Goal: Task Accomplishment & Management: Complete application form

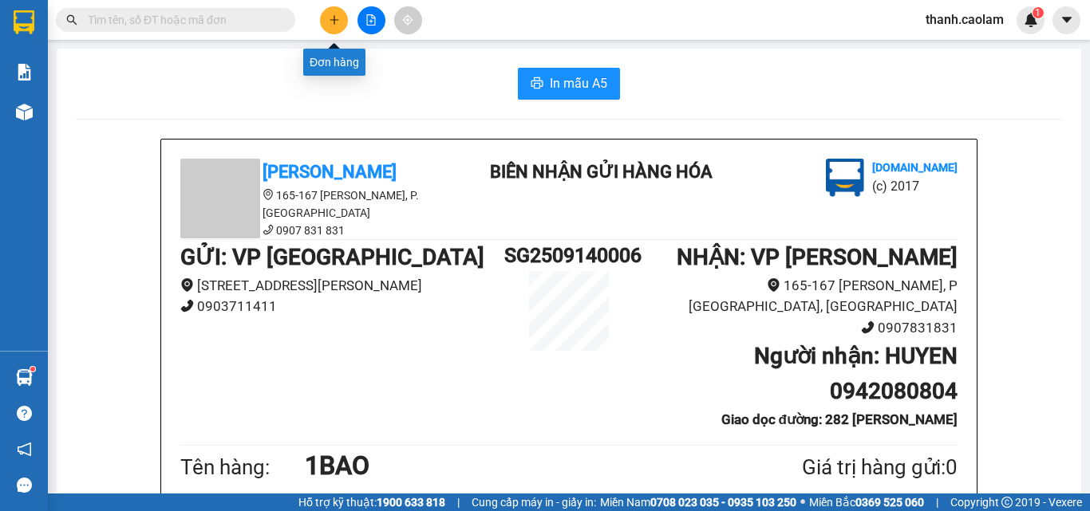
click at [324, 18] on button at bounding box center [334, 20] width 28 height 28
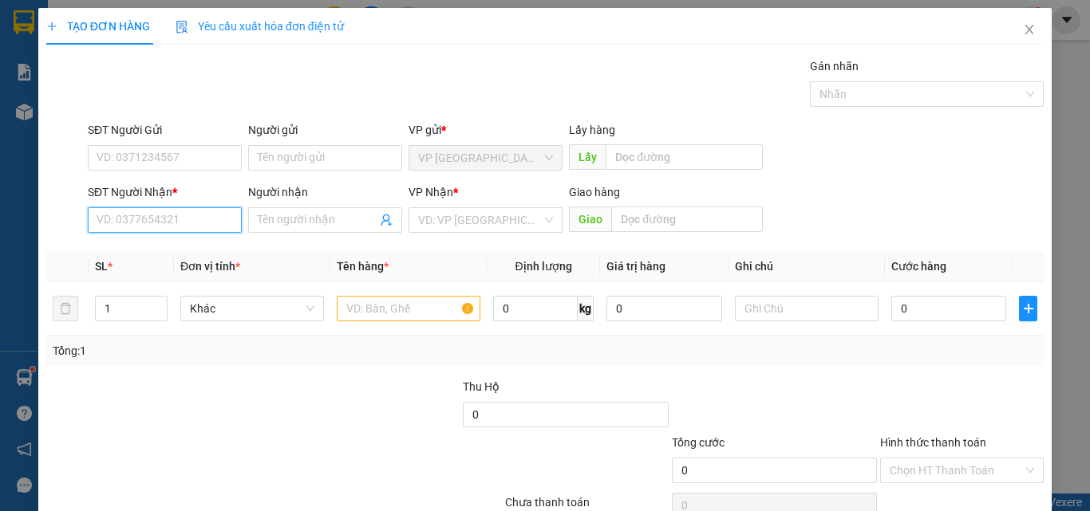
click at [170, 215] on input "SĐT Người Nhận *" at bounding box center [165, 220] width 154 height 26
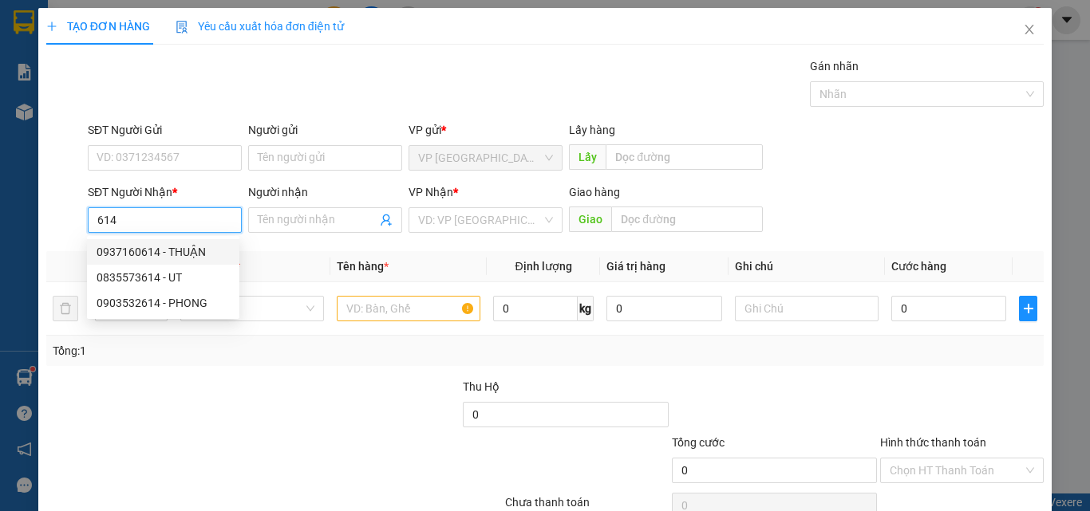
click at [190, 251] on div "0937160614 - THUẬN" at bounding box center [163, 252] width 133 height 18
type input "0937160614"
type input "THUẬN"
type input "KM12"
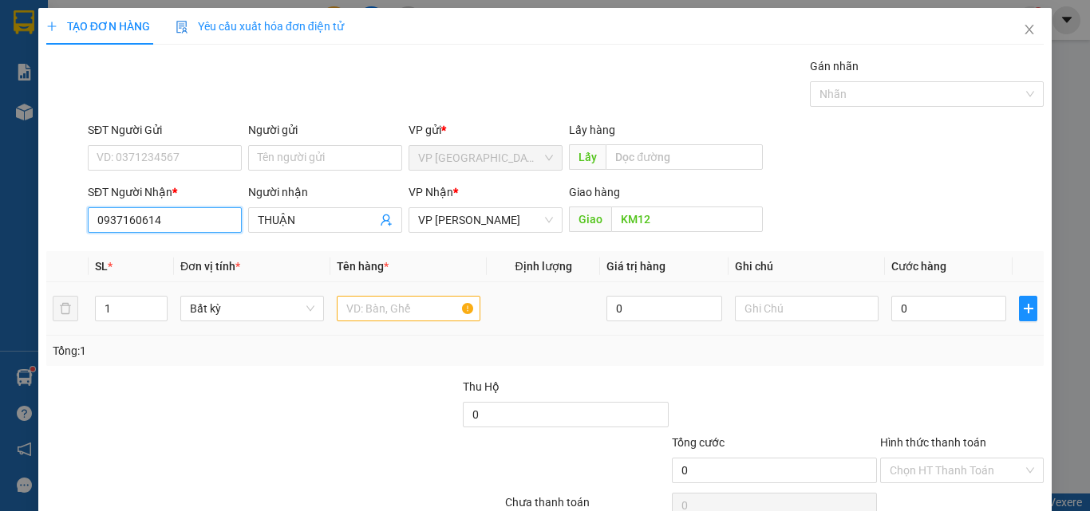
type input "0937160614"
click at [397, 304] on input "text" at bounding box center [409, 309] width 144 height 26
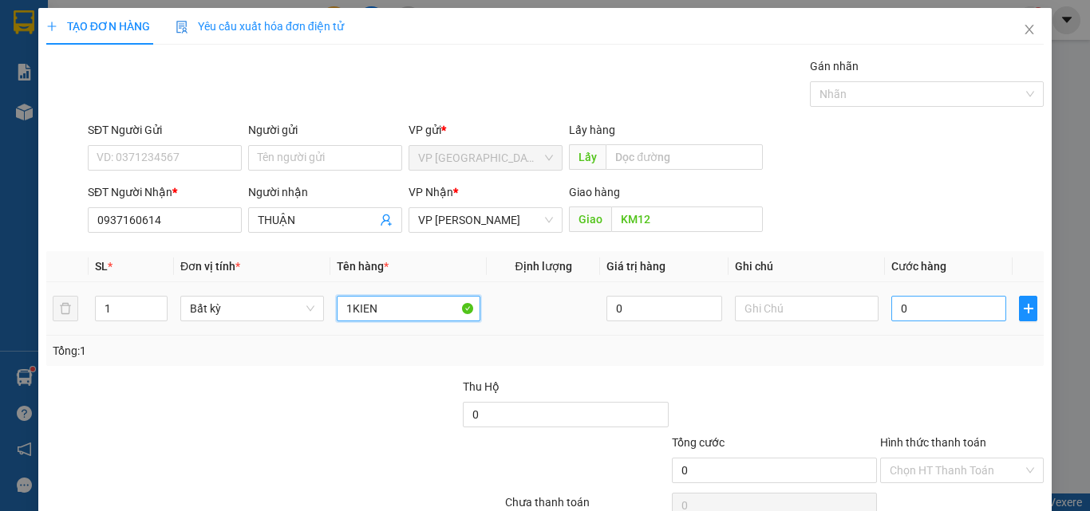
type input "1KIEN"
click at [951, 300] on input "0" at bounding box center [948, 309] width 115 height 26
type input "5"
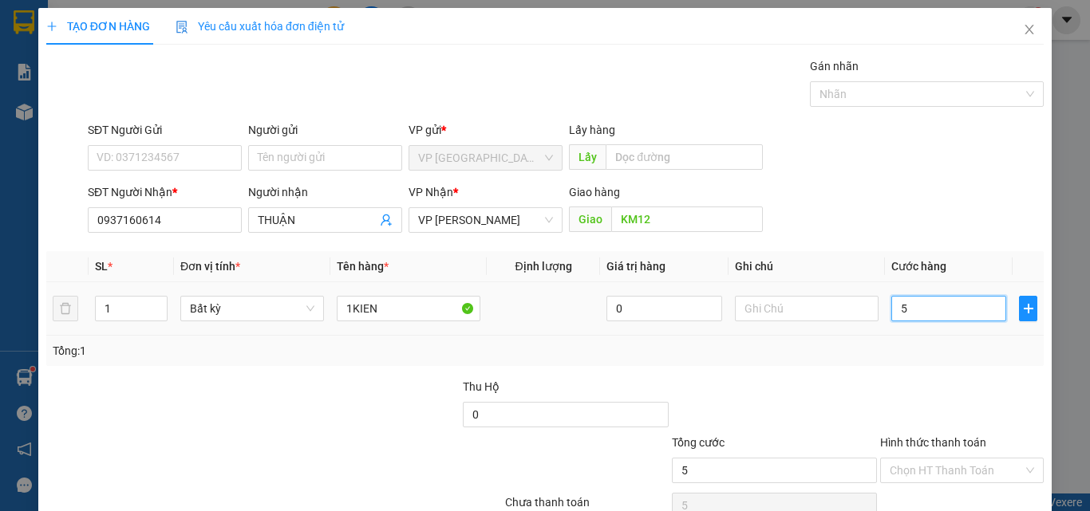
type input "50"
type input "500"
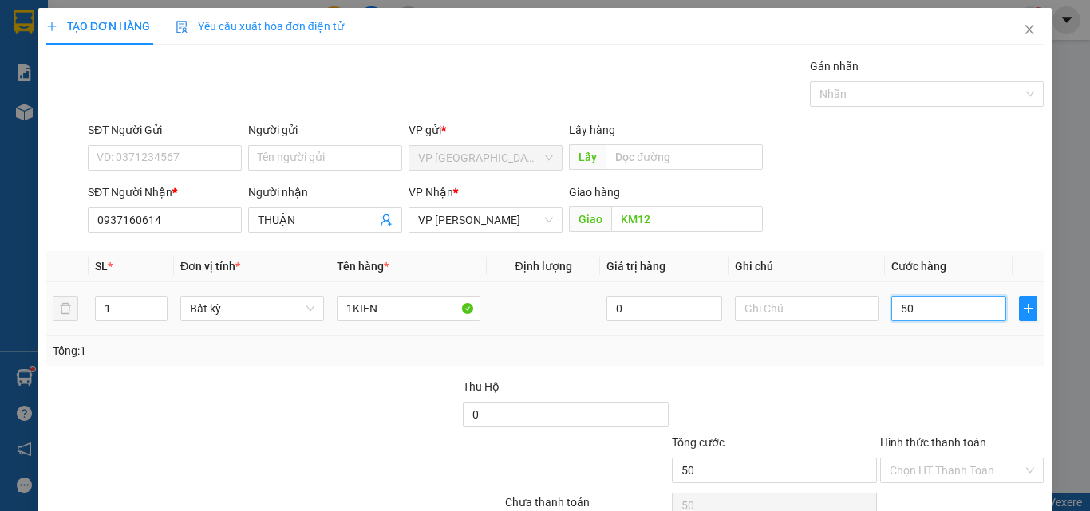
type input "500"
type input "5.000"
type input "50.000"
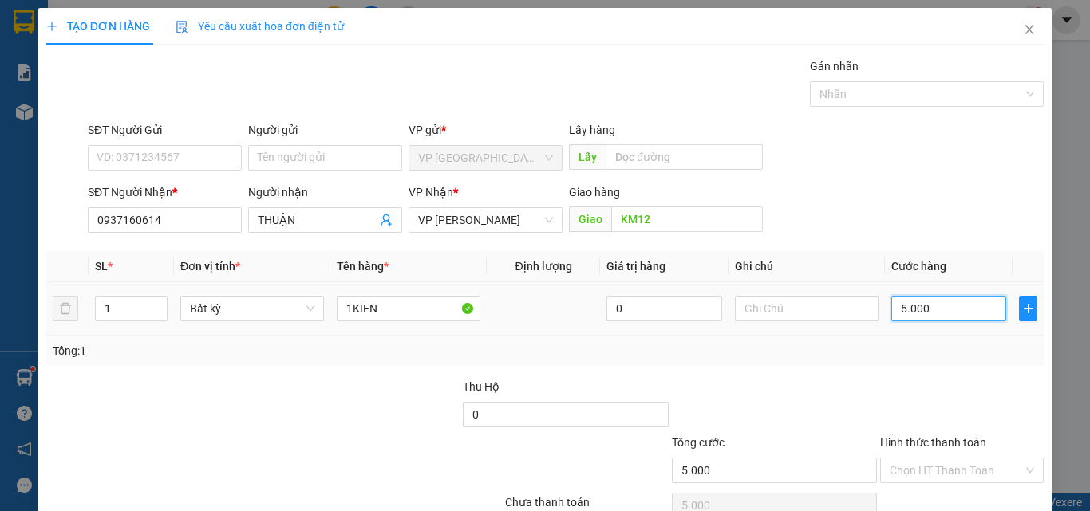
type input "50.000"
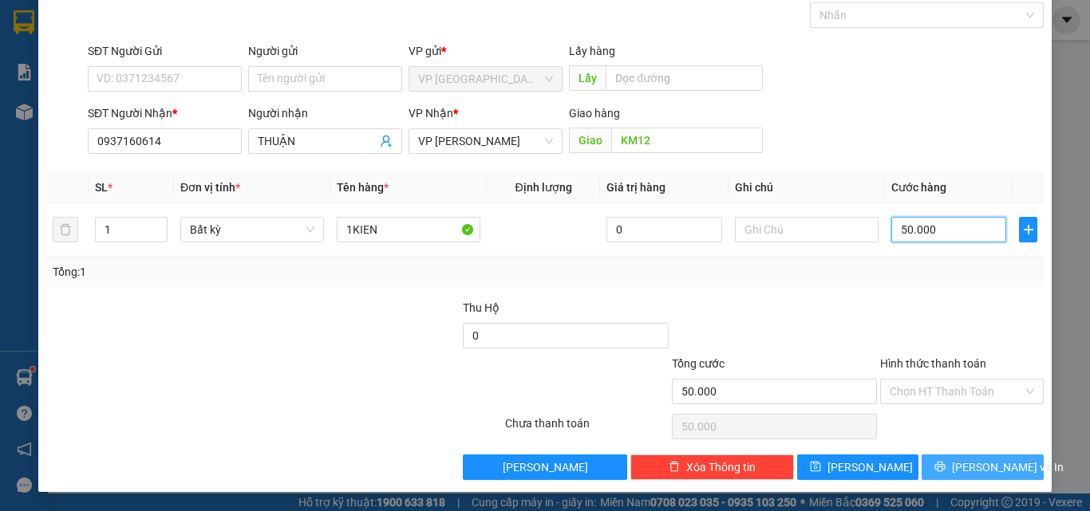
type input "50.000"
click at [981, 465] on span "[PERSON_NAME] và In" at bounding box center [1008, 468] width 112 height 18
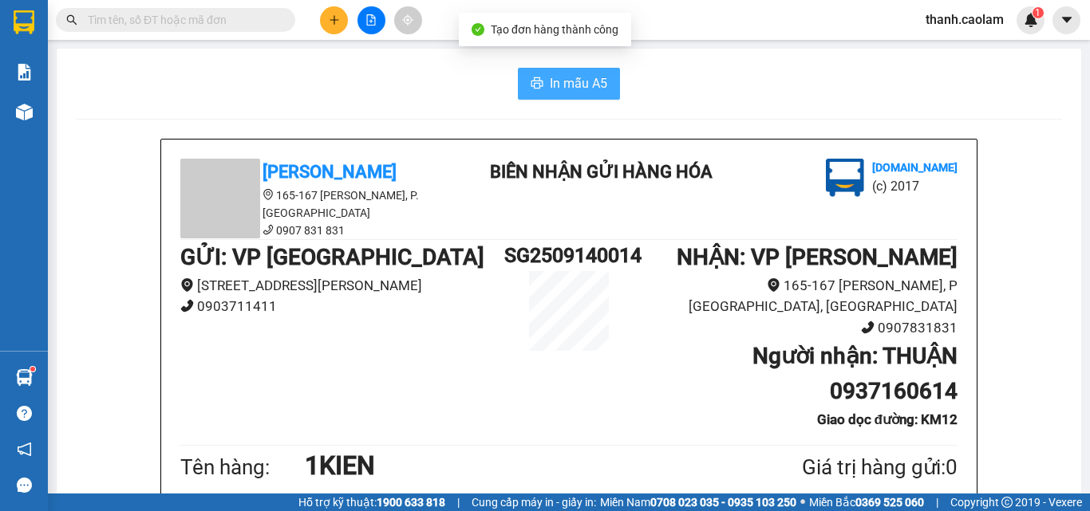
click at [576, 84] on span "In mẫu A5" at bounding box center [578, 83] width 57 height 20
